Goal: Navigation & Orientation: Find specific page/section

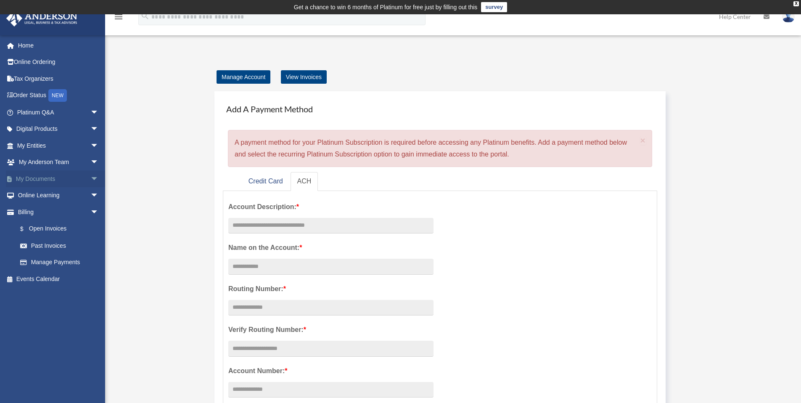
click at [90, 181] on span "arrow_drop_down" at bounding box center [98, 178] width 17 height 17
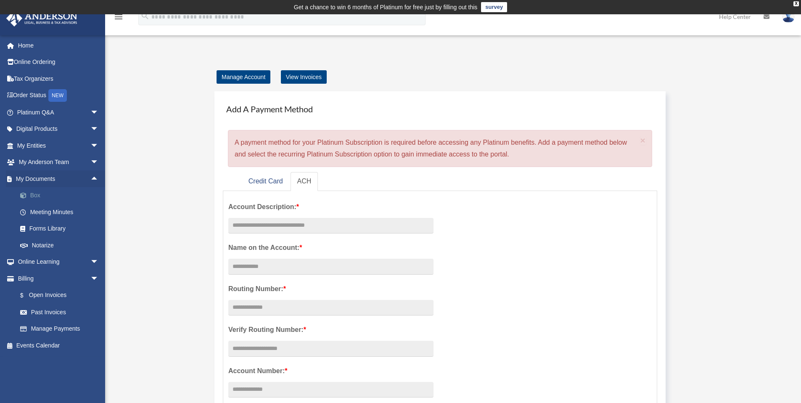
click at [57, 197] on link "Box" at bounding box center [62, 195] width 100 height 17
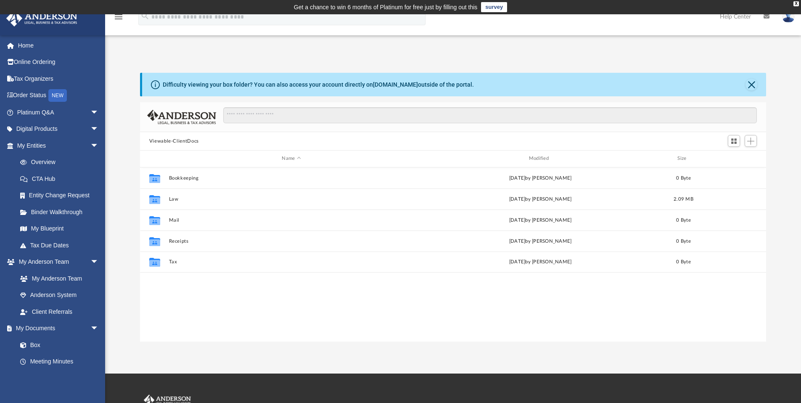
scroll to position [185, 620]
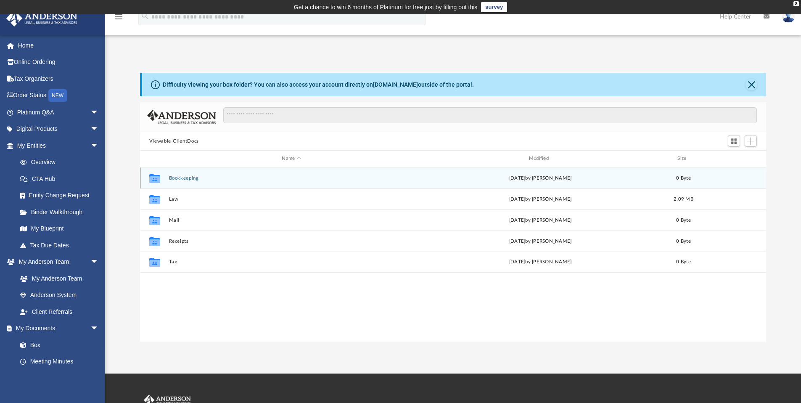
click at [190, 180] on button "Bookkeeping" at bounding box center [291, 177] width 245 height 5
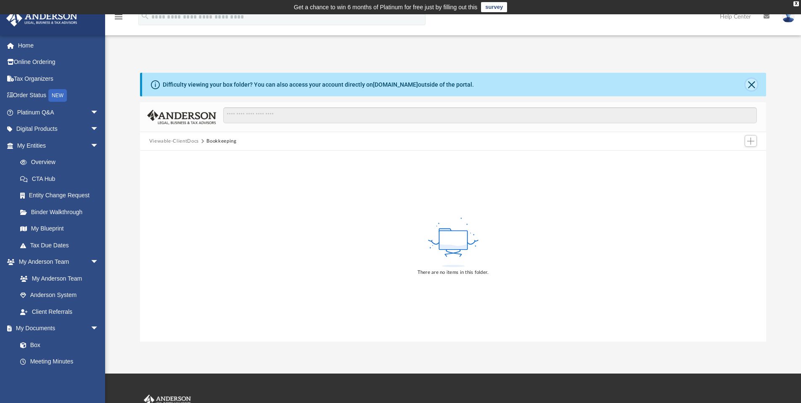
click at [752, 86] on button "Close" at bounding box center [751, 85] width 12 height 12
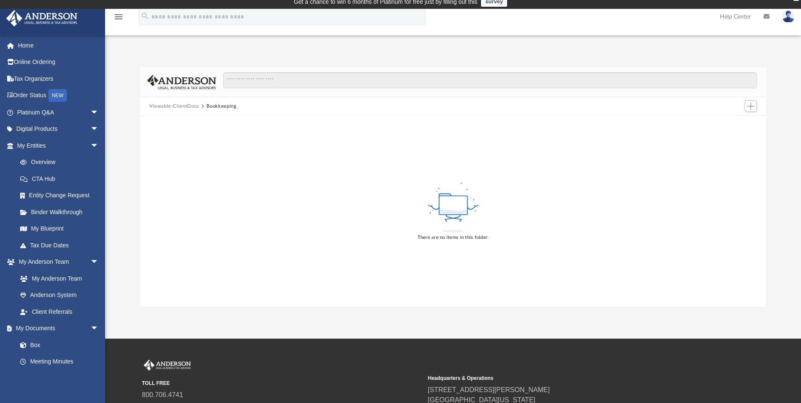
scroll to position [0, 0]
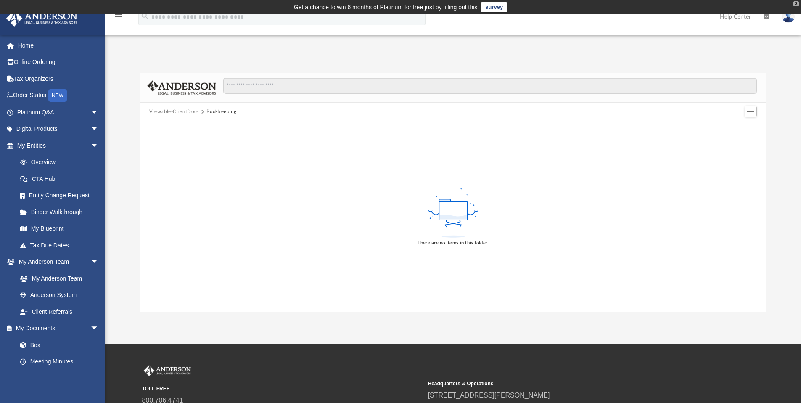
click at [796, 3] on div "X" at bounding box center [795, 3] width 5 height 5
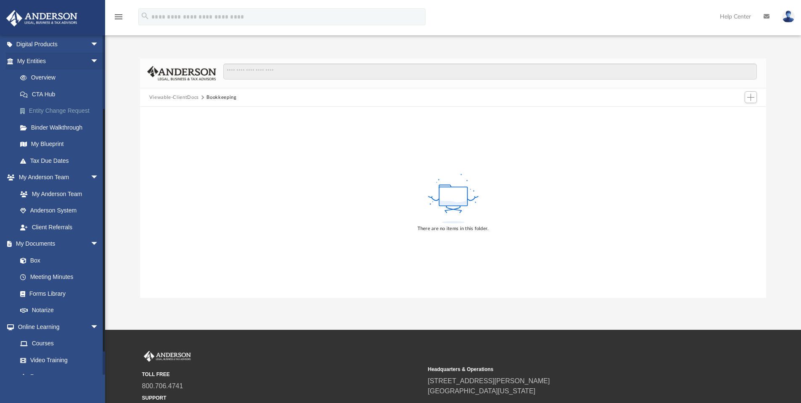
scroll to position [103, 0]
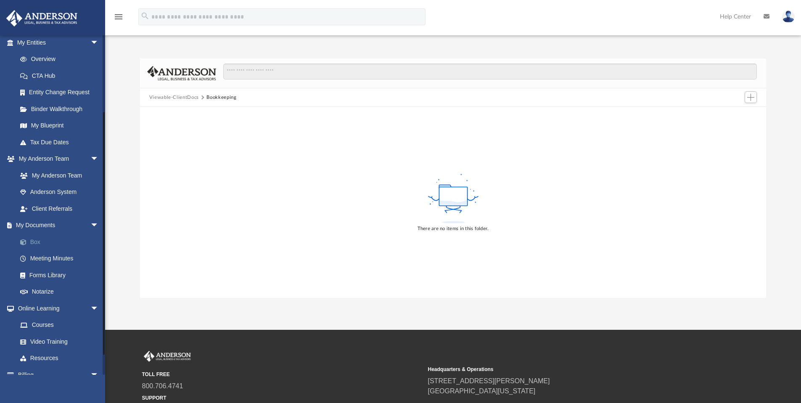
click at [37, 244] on link "Box" at bounding box center [62, 241] width 100 height 17
click at [37, 241] on link "Box" at bounding box center [62, 241] width 100 height 17
click at [187, 97] on button "Viewable-ClientDocs" at bounding box center [174, 98] width 50 height 8
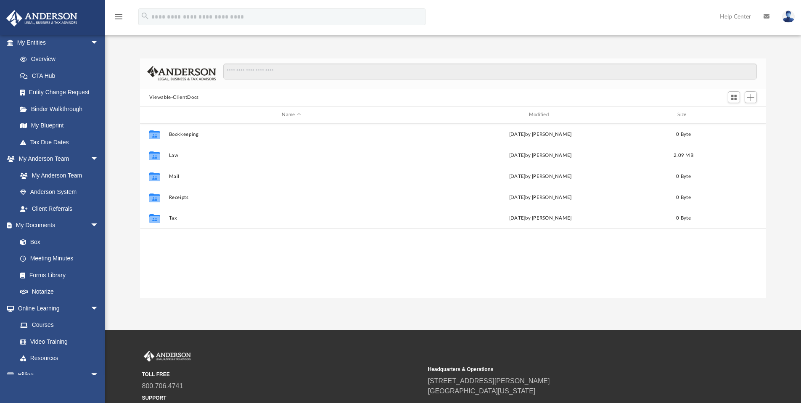
scroll to position [185, 620]
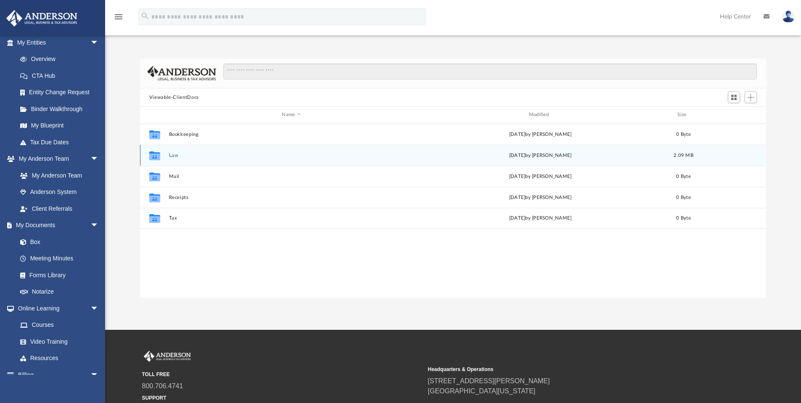
click at [177, 155] on button "Law" at bounding box center [291, 155] width 245 height 5
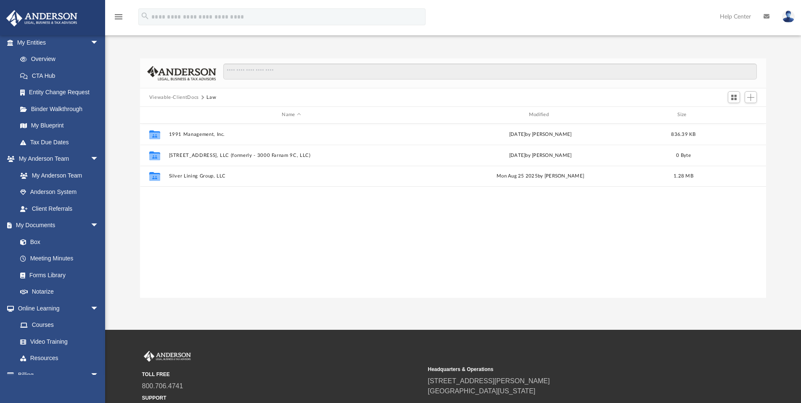
click at [117, 15] on icon "menu" at bounding box center [118, 17] width 10 height 10
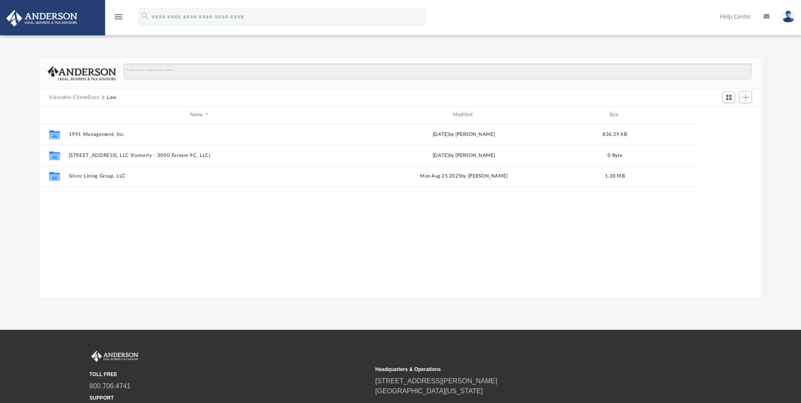
scroll to position [185, 714]
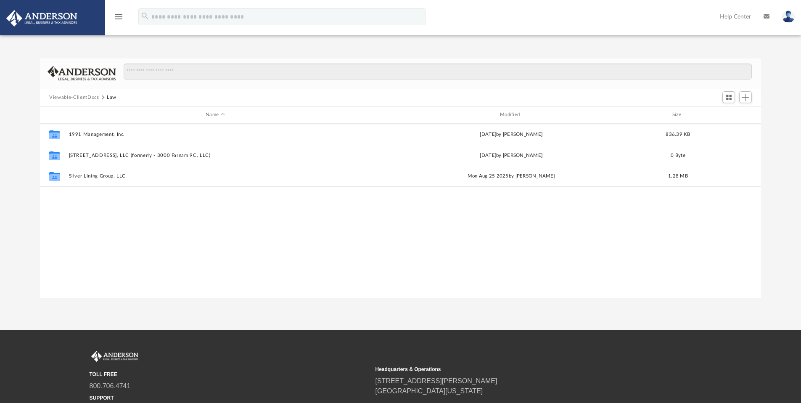
click at [121, 17] on icon "menu" at bounding box center [118, 17] width 10 height 10
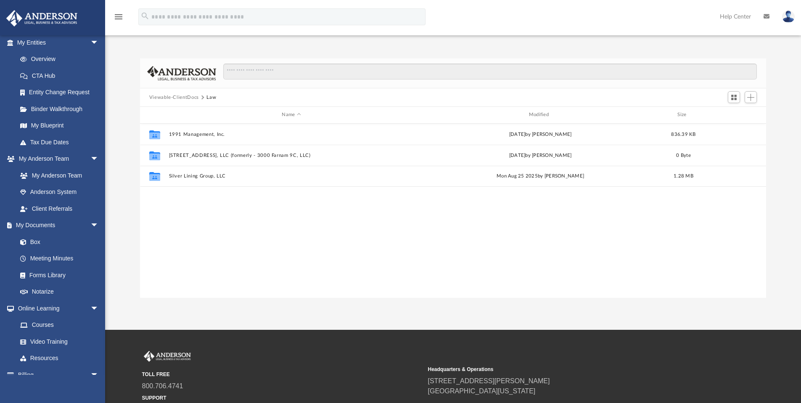
scroll to position [185, 620]
click at [731, 96] on span "Switch to Grid View" at bounding box center [733, 97] width 7 height 7
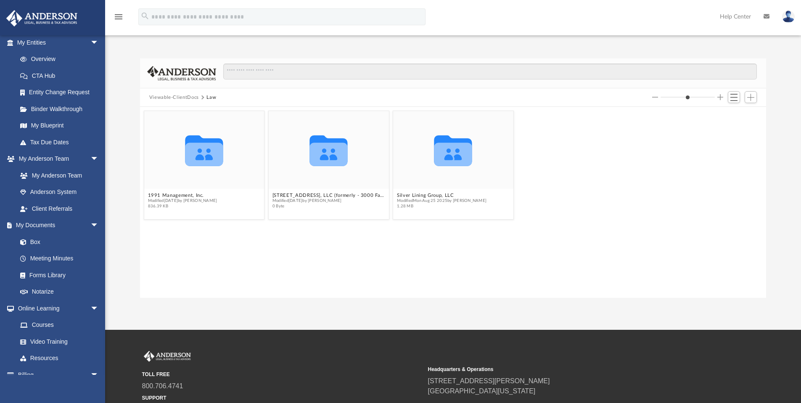
drag, startPoint x: 675, startPoint y: 95, endPoint x: 669, endPoint y: 96, distance: 6.8
type input "*"
click at [669, 96] on input "Column size" at bounding box center [687, 97] width 54 height 6
click at [210, 97] on button "Law" at bounding box center [211, 98] width 10 height 8
click at [189, 97] on button "Viewable-ClientDocs" at bounding box center [174, 98] width 50 height 8
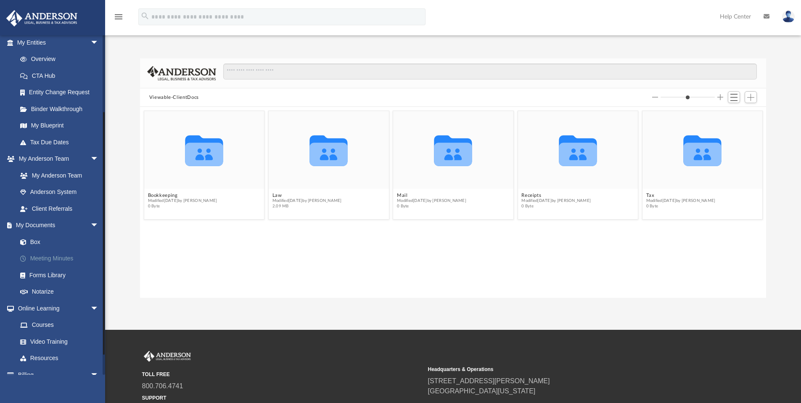
click at [66, 259] on link "Meeting Minutes" at bounding box center [62, 258] width 100 height 17
click at [58, 274] on link "Forms Library" at bounding box center [62, 274] width 100 height 17
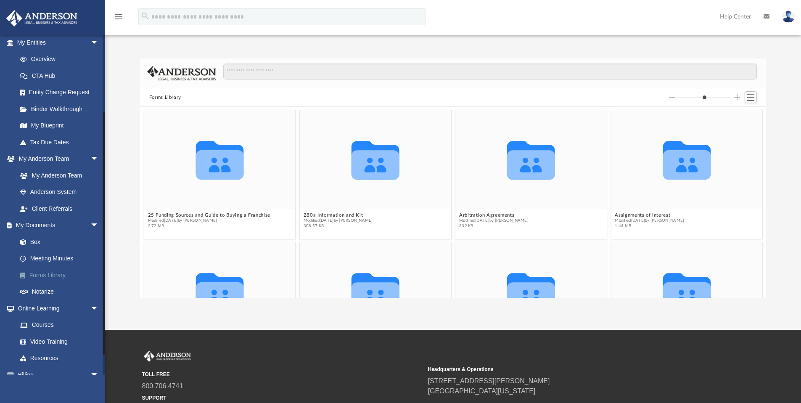
scroll to position [185, 620]
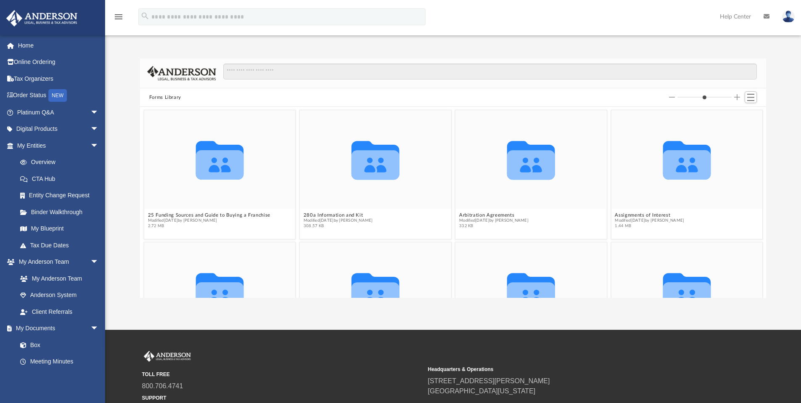
scroll to position [185, 620]
click at [750, 95] on span "Switch to List View" at bounding box center [750, 97] width 7 height 7
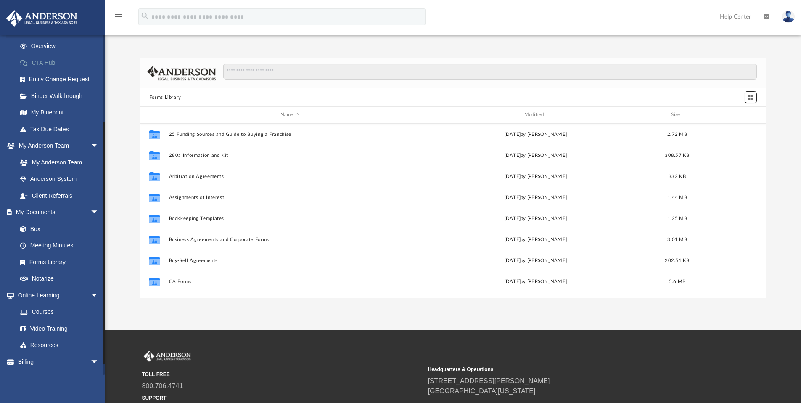
scroll to position [130, 0]
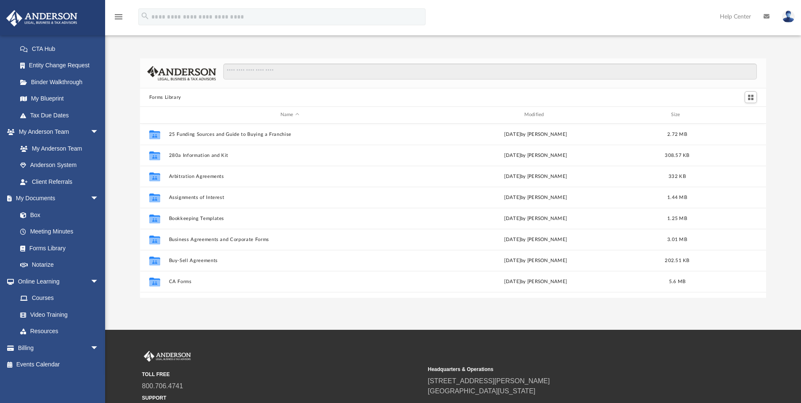
click at [50, 13] on img at bounding box center [42, 18] width 76 height 16
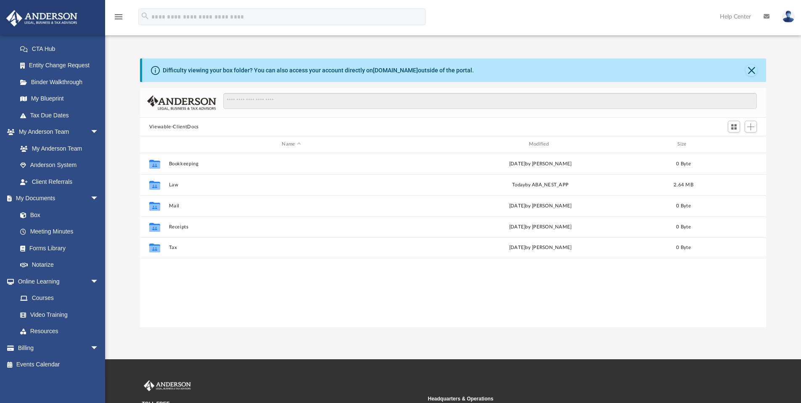
scroll to position [185, 620]
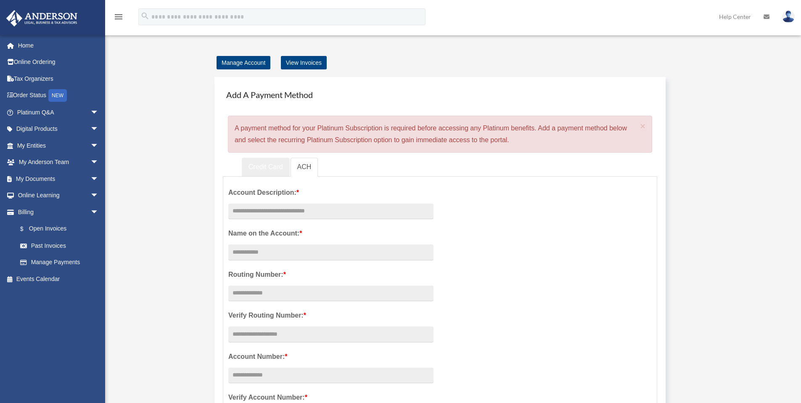
click at [266, 163] on link "Credit Card" at bounding box center [266, 167] width 48 height 19
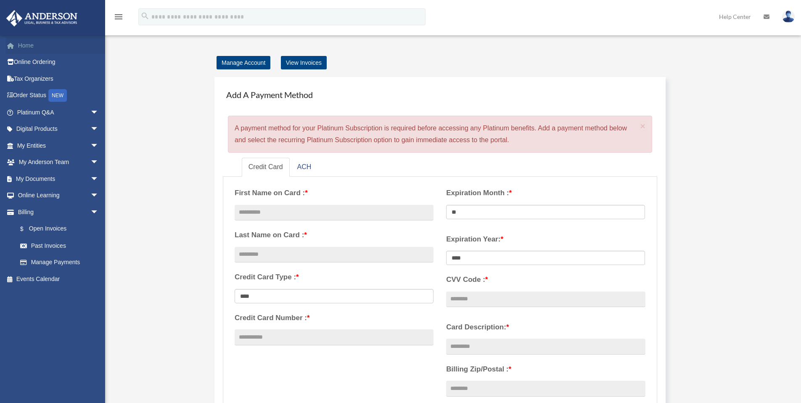
click at [44, 44] on link "Home" at bounding box center [59, 45] width 106 height 17
click at [32, 44] on link "Home" at bounding box center [59, 45] width 106 height 17
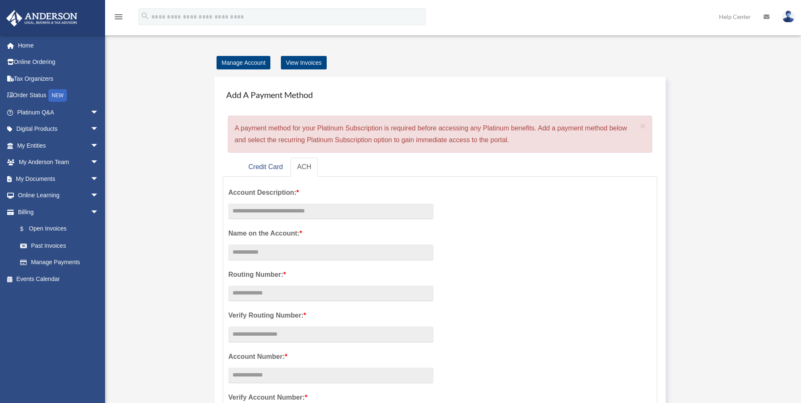
click at [39, 142] on link "My Entities arrow_drop_down" at bounding box center [59, 145] width 106 height 17
click at [90, 145] on span "arrow_drop_down" at bounding box center [98, 145] width 17 height 17
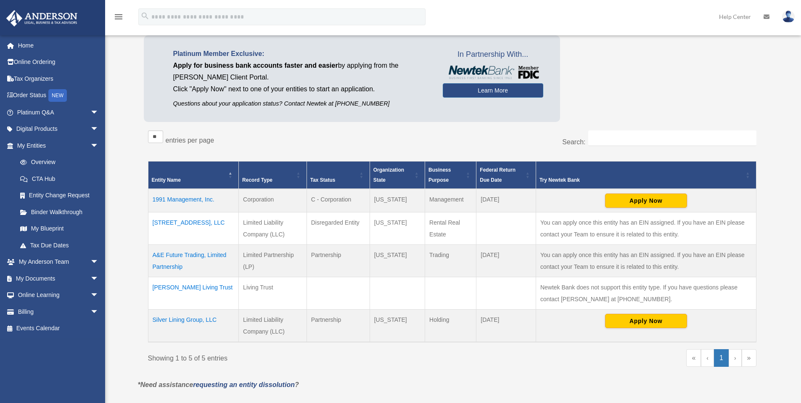
scroll to position [62, 0]
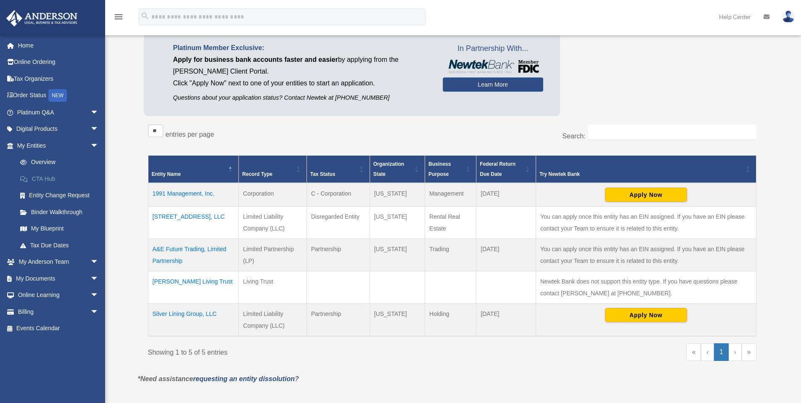
click at [54, 177] on link "CTA Hub" at bounding box center [62, 178] width 100 height 17
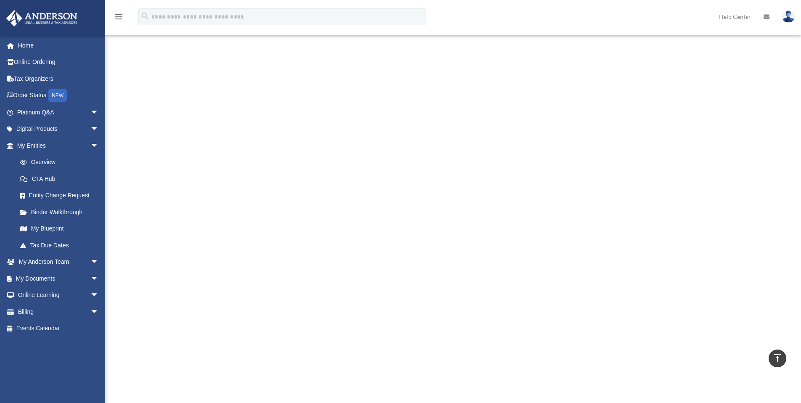
scroll to position [99, 0]
